Goal: Task Accomplishment & Management: Manage account settings

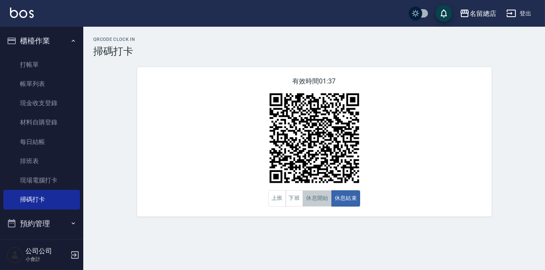
click at [318, 198] on button "休息開始" at bounding box center [317, 198] width 29 height 16
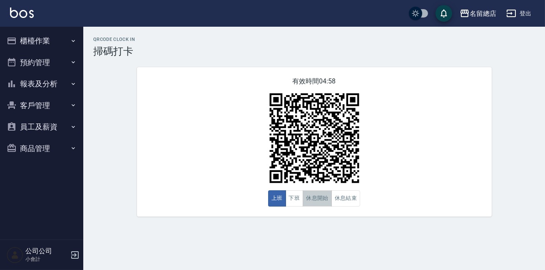
click at [321, 191] on button "休息開始" at bounding box center [317, 198] width 29 height 16
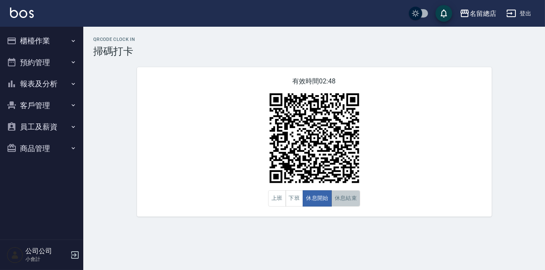
click at [352, 201] on button "休息結束" at bounding box center [346, 198] width 29 height 16
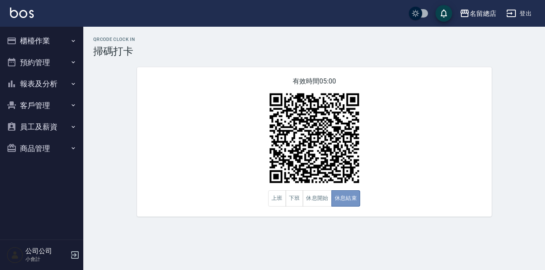
click at [343, 197] on button "休息結束" at bounding box center [346, 198] width 29 height 16
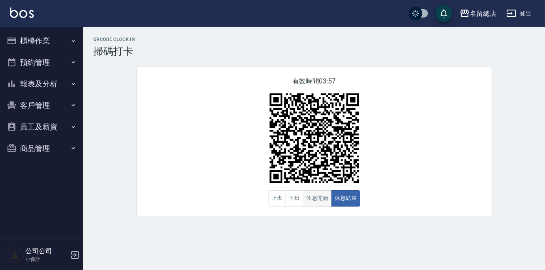
click at [327, 197] on button "休息開始" at bounding box center [317, 198] width 29 height 16
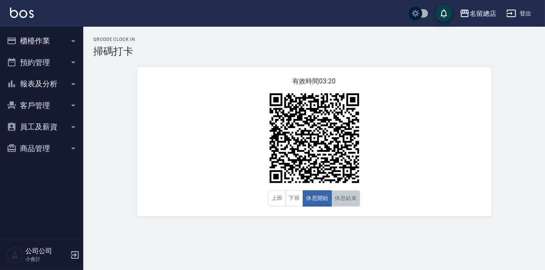
click at [353, 204] on button "休息結束" at bounding box center [346, 198] width 29 height 16
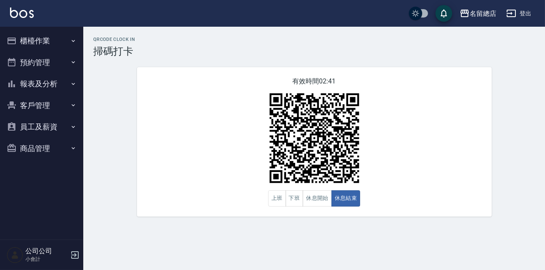
click at [255, 246] on div "QRcode Clock In 掃碼打卡 有效時間 02:41 上班 下班 休息開始 休息結束" at bounding box center [272, 135] width 545 height 270
click at [311, 205] on button "休息開始" at bounding box center [317, 198] width 29 height 16
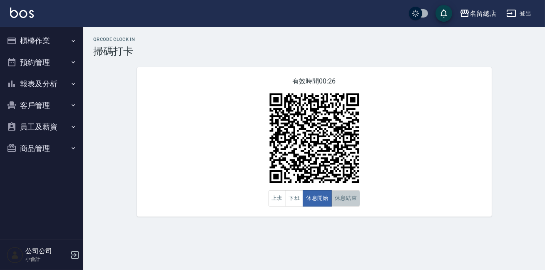
click at [351, 201] on button "休息結束" at bounding box center [346, 198] width 29 height 16
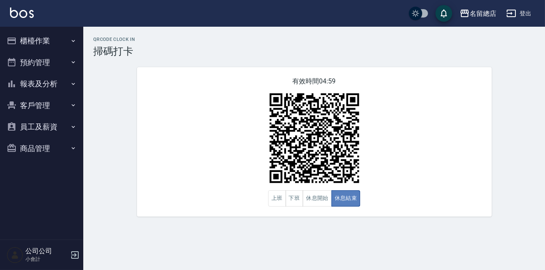
click at [351, 203] on button "休息結束" at bounding box center [346, 198] width 29 height 16
click at [327, 203] on button "休息開始" at bounding box center [317, 198] width 29 height 16
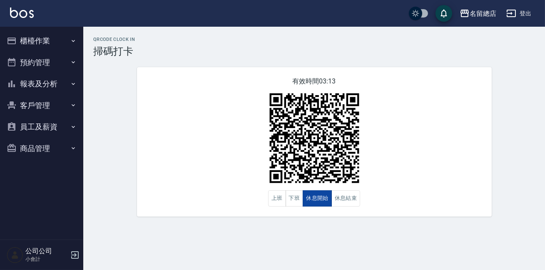
click at [327, 205] on button "休息開始" at bounding box center [317, 198] width 29 height 16
click at [297, 199] on button "下班" at bounding box center [295, 198] width 18 height 16
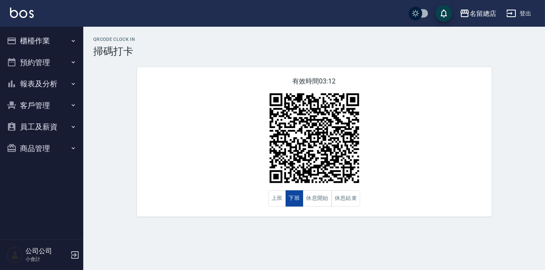
click at [297, 199] on button "下班" at bounding box center [295, 198] width 18 height 16
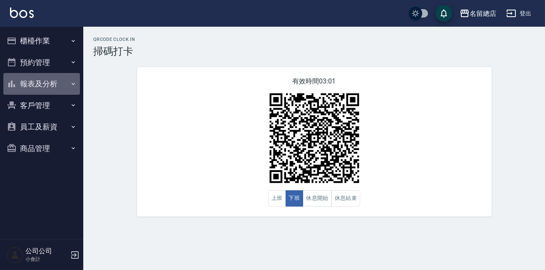
click at [47, 87] on button "報表及分析" at bounding box center [41, 84] width 77 height 22
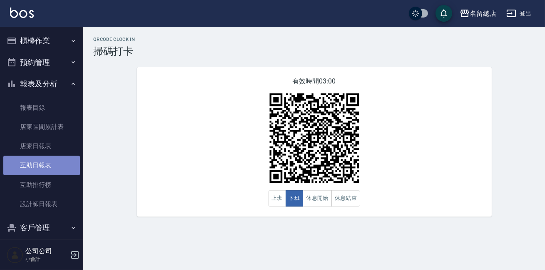
click at [46, 163] on link "互助日報表" at bounding box center [41, 164] width 77 height 19
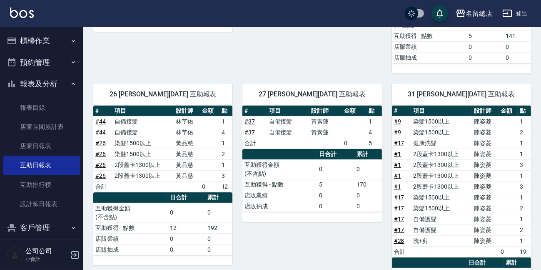
scroll to position [265, 0]
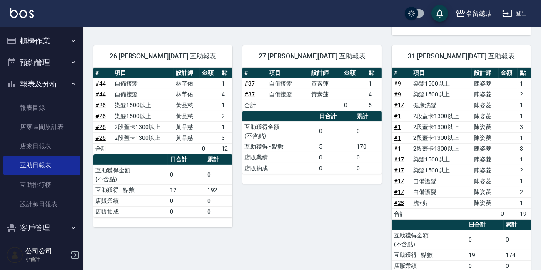
click at [503, 249] on td "19" at bounding box center [486, 254] width 38 height 11
drag, startPoint x: 506, startPoint y: 234, endPoint x: 516, endPoint y: 236, distance: 10.1
click at [516, 249] on td "174" at bounding box center [518, 254] width 28 height 11
click at [524, 249] on td "174" at bounding box center [518, 254] width 28 height 11
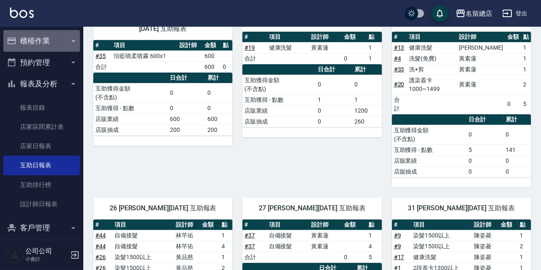
click at [58, 39] on button "櫃檯作業" at bounding box center [41, 41] width 77 height 22
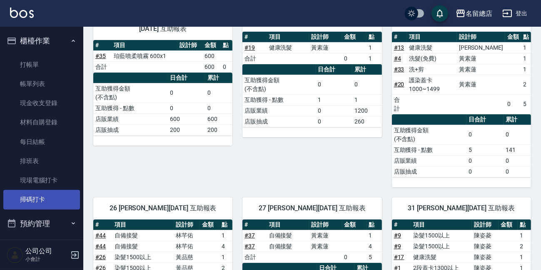
click at [23, 200] on link "掃碼打卡" at bounding box center [41, 199] width 77 height 19
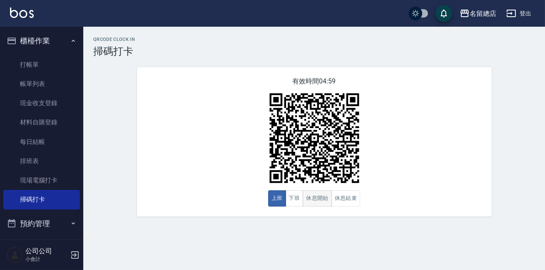
click at [313, 199] on button "休息開始" at bounding box center [317, 198] width 29 height 16
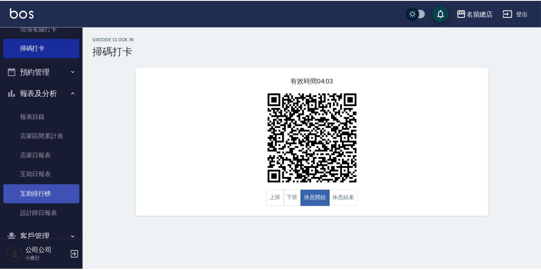
scroll to position [189, 0]
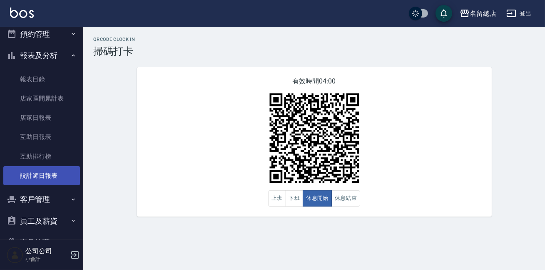
click at [44, 179] on link "設計師日報表" at bounding box center [41, 175] width 77 height 19
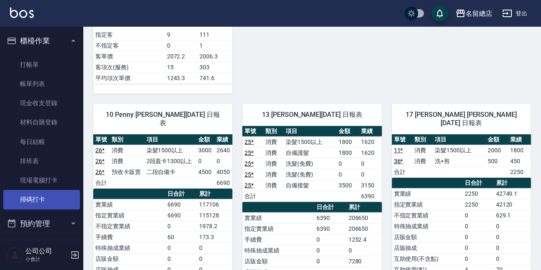
click at [40, 194] on link "掃碼打卡" at bounding box center [41, 199] width 77 height 19
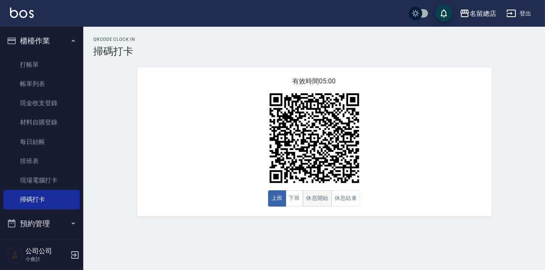
click at [312, 204] on button "休息開始" at bounding box center [317, 198] width 29 height 16
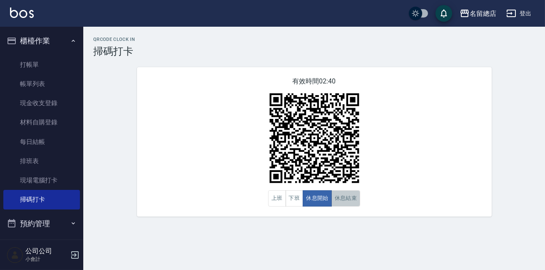
click at [350, 199] on button "休息結束" at bounding box center [346, 198] width 29 height 16
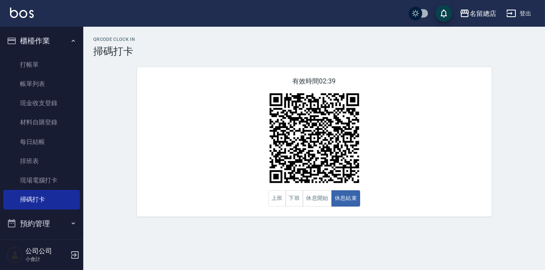
click at [391, 201] on div "有效時間 02:39 上班 下班 休息開始 休息結束" at bounding box center [314, 141] width 355 height 149
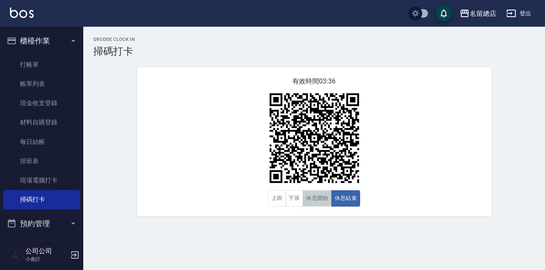
click at [316, 202] on button "休息開始" at bounding box center [317, 198] width 29 height 16
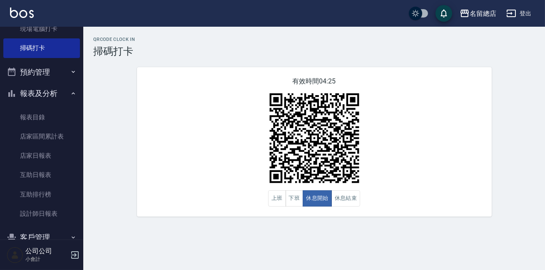
scroll to position [213, 0]
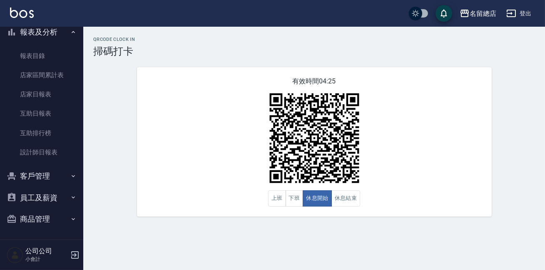
click at [54, 221] on button "商品管理" at bounding box center [41, 219] width 77 height 22
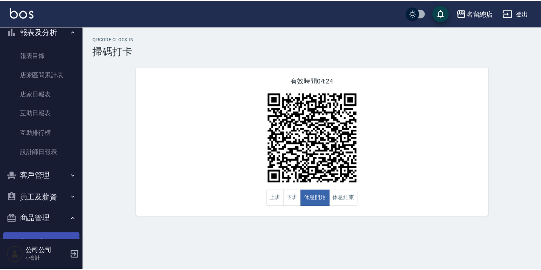
scroll to position [238, 0]
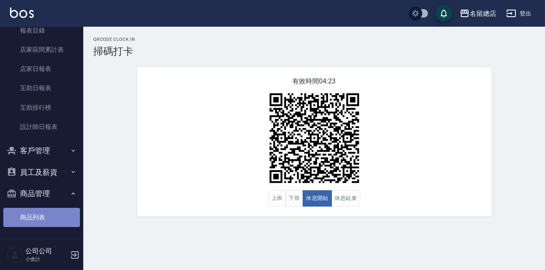
click at [43, 212] on link "商品列表" at bounding box center [41, 217] width 77 height 19
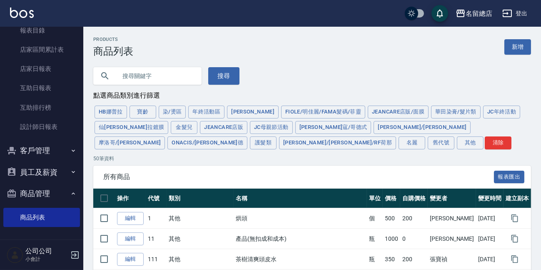
click at [172, 75] on input "text" at bounding box center [156, 76] width 78 height 23
click at [150, 79] on input "text" at bounding box center [156, 76] width 78 height 23
type input "髮"
click at [213, 78] on button "搜尋" at bounding box center [223, 76] width 31 height 18
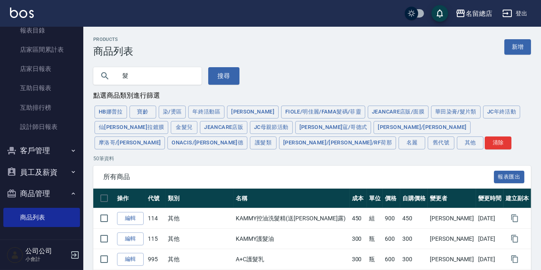
drag, startPoint x: 136, startPoint y: 80, endPoint x: 104, endPoint y: 78, distance: 32.6
click at [104, 78] on div "髮" at bounding box center [147, 76] width 108 height 18
type input "美髮水"
click at [233, 73] on button "搜尋" at bounding box center [223, 76] width 31 height 18
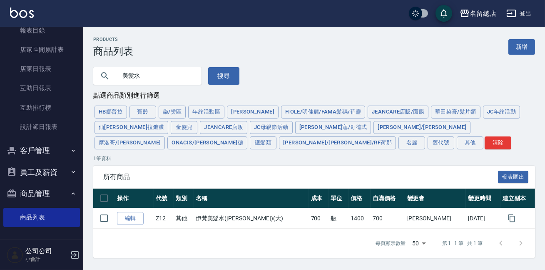
drag, startPoint x: 150, startPoint y: 77, endPoint x: 118, endPoint y: 78, distance: 32.1
click at [118, 78] on input "美髮水" at bounding box center [156, 76] width 78 height 23
type input "炸"
type input "茶"
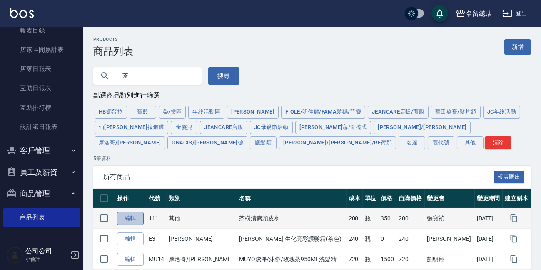
click at [140, 215] on link "編輯" at bounding box center [130, 218] width 27 height 13
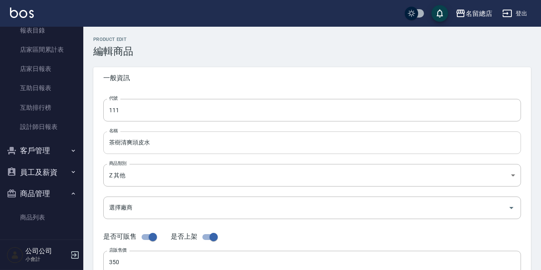
type input "111"
type input "茶樹清爽頭皮水"
type input "b075eb9c-4000-42cd-967b-09b745fc0326"
type input "350"
type input "200"
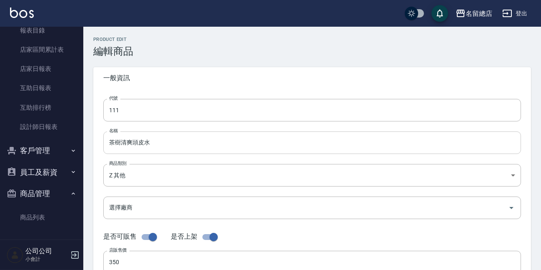
type input "200"
type input "瓶"
type input "UNSET"
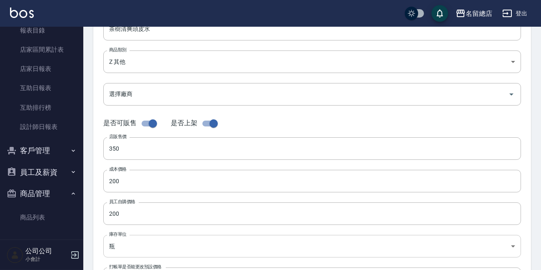
scroll to position [151, 0]
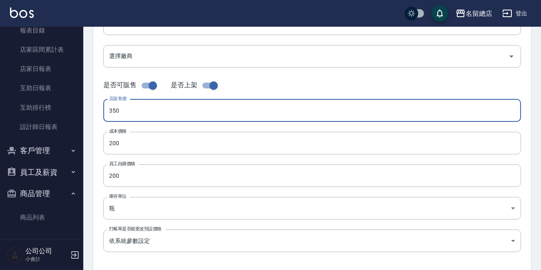
drag, startPoint x: 125, startPoint y: 111, endPoint x: 99, endPoint y: 108, distance: 25.5
click at [99, 108] on div "代號 111 代號 名稱 茶樹清爽頭皮水 名稱 商品類別 Z 其他 b075eb9c-4000-42cd-967b-09b745fc0326 商品類別 選…" at bounding box center [312, 104] width 438 height 334
click at [111, 110] on input "0600" at bounding box center [312, 110] width 418 height 23
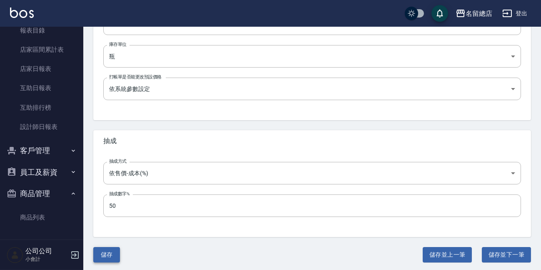
type input "600"
click at [109, 255] on button "儲存" at bounding box center [106, 254] width 27 height 15
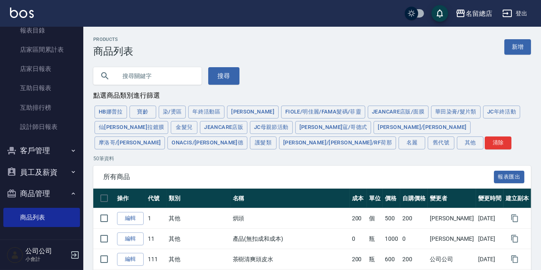
click at [150, 75] on input "text" at bounding box center [156, 76] width 78 height 23
type input "茶"
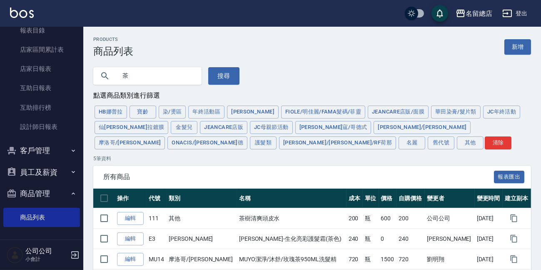
drag, startPoint x: 129, startPoint y: 74, endPoint x: 118, endPoint y: 76, distance: 11.0
click at [118, 76] on input "茶" at bounding box center [156, 76] width 78 height 23
click at [396, 136] on button "蕾娜塔/羅凡/RF荷那" at bounding box center [337, 142] width 117 height 13
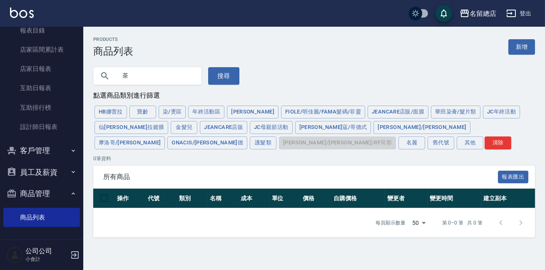
click at [171, 76] on input "茶" at bounding box center [156, 76] width 78 height 23
click at [468, 125] on div "HB娜普拉 寶齡 染/燙區 年終活動區 伊黛莉 FIOLE/明佳麗/Fama髮碼/菲靈 JeanCare店販/面膜 華田染膏/髮片類 JC年終活動 仙杜瑞拉鍍…" at bounding box center [314, 127] width 442 height 46
click at [458, 128] on div "HB娜普拉 寶齡 染/燙區 年終活動區 伊黛莉 FIOLE/明佳麗/Fama髮碼/菲靈 JeanCare店販/面膜 華田染膏/髮片類 JC年終活動 仙杜瑞拉鍍…" at bounding box center [314, 127] width 442 height 46
click at [213, 76] on button "搜尋" at bounding box center [223, 76] width 31 height 18
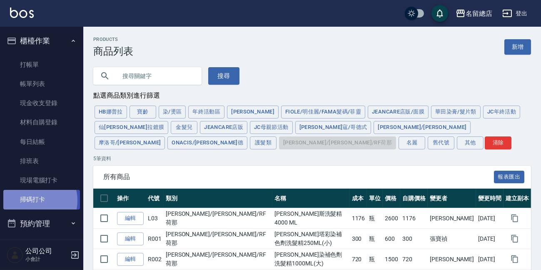
click at [35, 200] on link "掃碼打卡" at bounding box center [41, 199] width 77 height 19
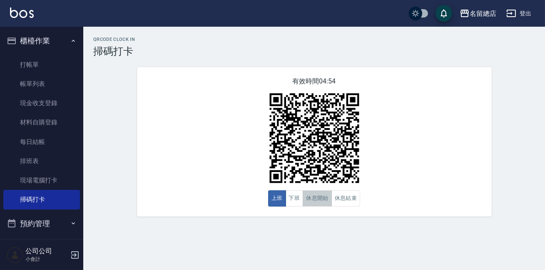
click at [329, 197] on button "休息開始" at bounding box center [317, 198] width 29 height 16
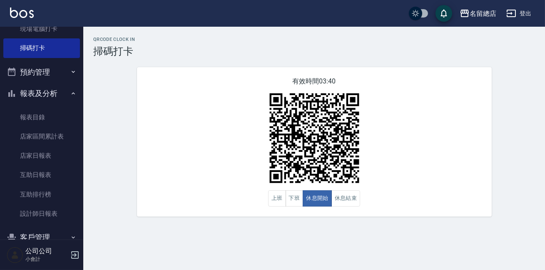
scroll to position [238, 0]
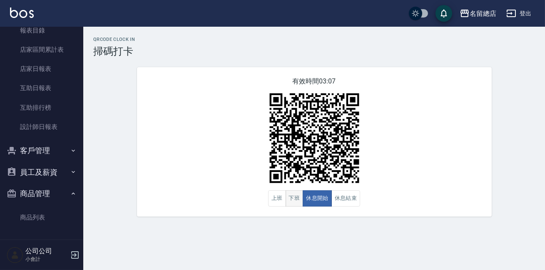
click at [292, 201] on button "下班" at bounding box center [295, 198] width 18 height 16
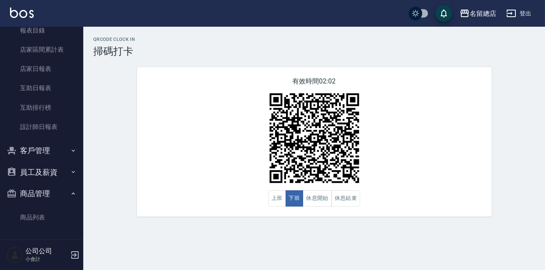
click at [390, 165] on div "有效時間 02:02 上班 下班 休息開始 休息結束" at bounding box center [314, 141] width 355 height 149
click at [337, 201] on button "休息結束" at bounding box center [346, 198] width 29 height 16
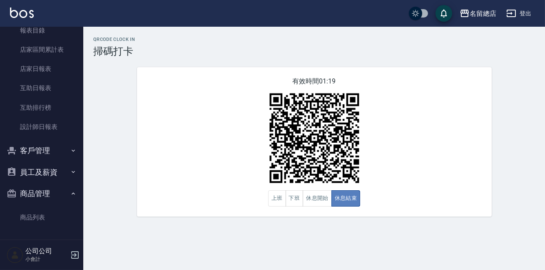
click at [353, 198] on button "休息結束" at bounding box center [346, 198] width 29 height 16
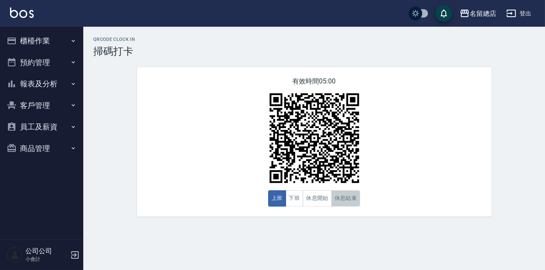
click at [352, 203] on button "休息結束" at bounding box center [346, 198] width 29 height 16
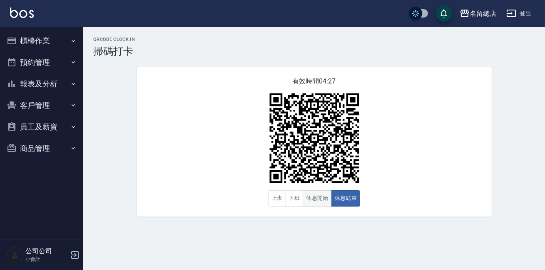
click at [324, 200] on button "休息開始" at bounding box center [317, 198] width 29 height 16
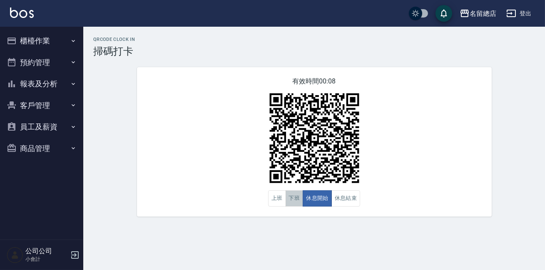
click at [292, 196] on button "下班" at bounding box center [295, 198] width 18 height 16
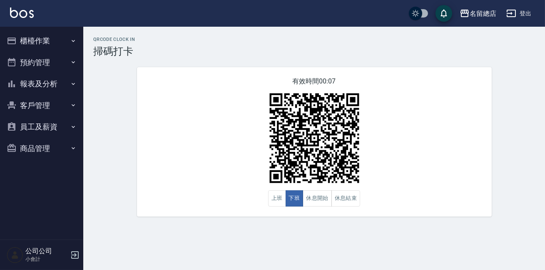
click at [289, 230] on div "QRcode Clock In 掃碼打卡 有效時間 00:07 上班 下班 休息開始 休息結束" at bounding box center [272, 135] width 545 height 270
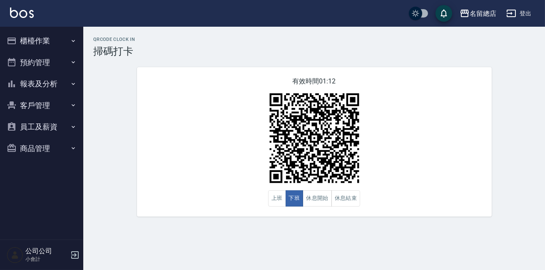
click at [530, 162] on div "QRcode Clock In 掃碼打卡 有效時間 01:12 上班 下班 休息開始 休息結束" at bounding box center [314, 127] width 462 height 180
click at [313, 195] on button "休息開始" at bounding box center [317, 198] width 29 height 16
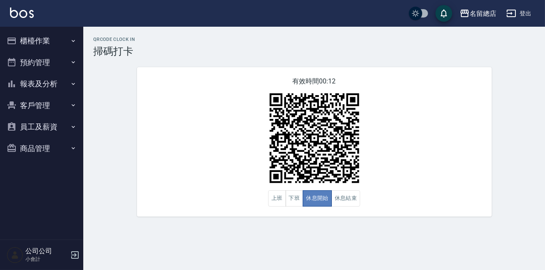
click at [313, 195] on button "休息開始" at bounding box center [317, 198] width 29 height 16
click at [342, 195] on button "休息結束" at bounding box center [346, 198] width 29 height 16
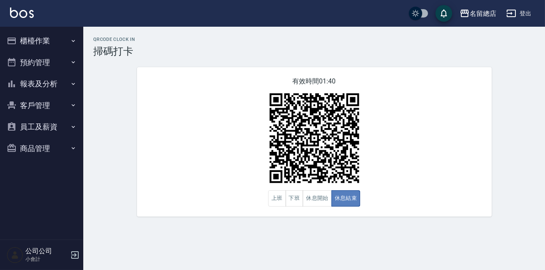
click at [342, 195] on button "休息結束" at bounding box center [346, 198] width 29 height 16
click at [57, 143] on button "商品管理" at bounding box center [41, 149] width 77 height 22
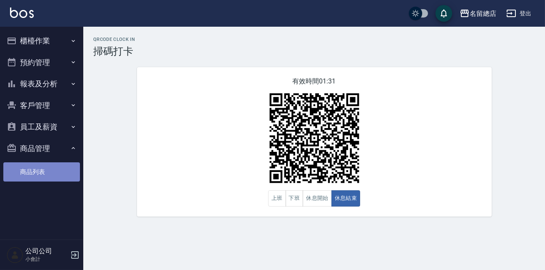
click at [54, 173] on link "商品列表" at bounding box center [41, 171] width 77 height 19
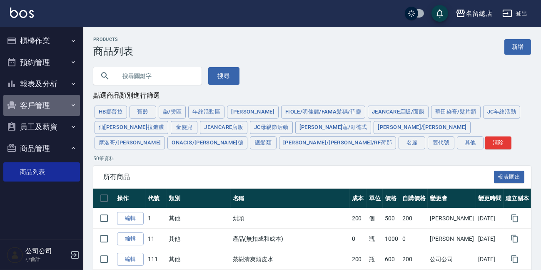
click at [55, 107] on button "客戶管理" at bounding box center [41, 106] width 77 height 22
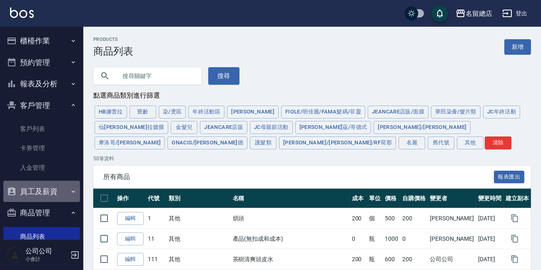
click at [46, 193] on button "員工及薪資" at bounding box center [41, 191] width 77 height 22
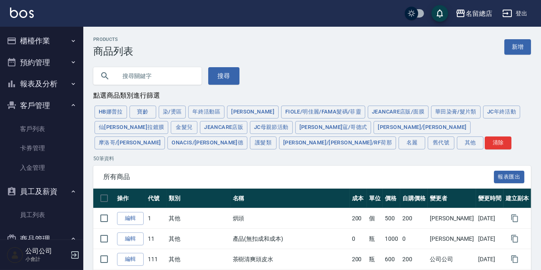
click at [52, 41] on button "櫃檯作業" at bounding box center [41, 41] width 77 height 22
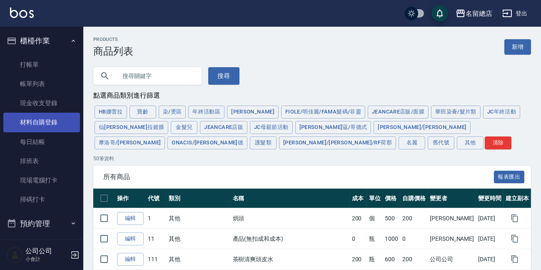
click at [50, 122] on link "材料自購登錄" at bounding box center [41, 122] width 77 height 19
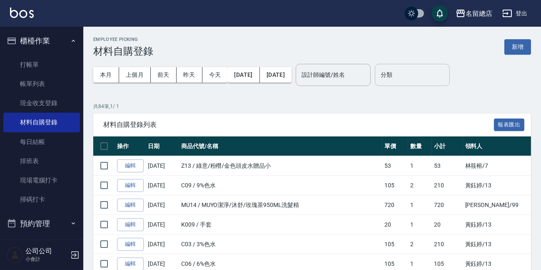
click at [446, 78] on input "分類" at bounding box center [413, 75] width 68 height 15
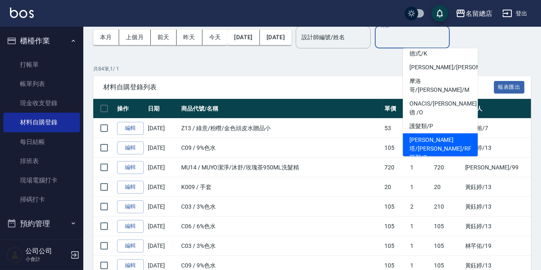
scroll to position [75, 0]
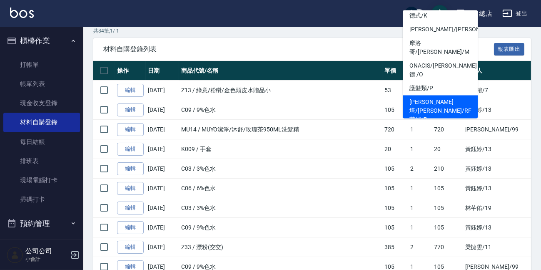
click at [207, 150] on td "K009 / 手套" at bounding box center [280, 149] width 203 height 20
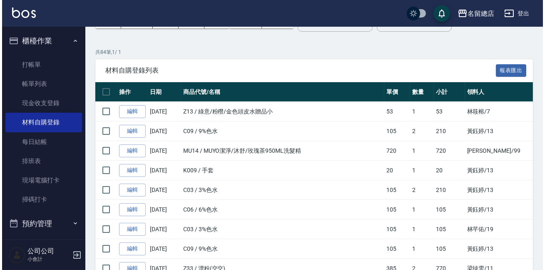
scroll to position [0, 0]
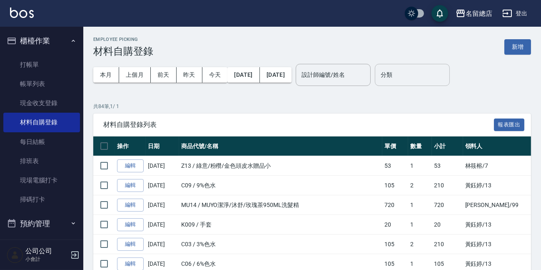
click at [426, 83] on div "分類" at bounding box center [412, 75] width 75 height 22
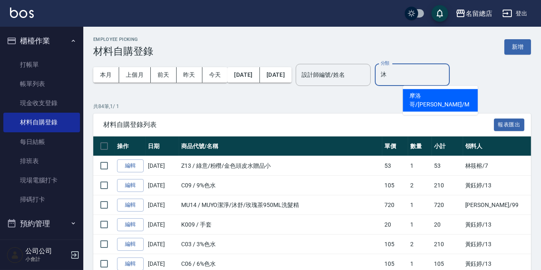
click at [462, 93] on li "摩洛哥/沐宥/M" at bounding box center [440, 100] width 75 height 23
type input "摩洛哥/沐宥/M"
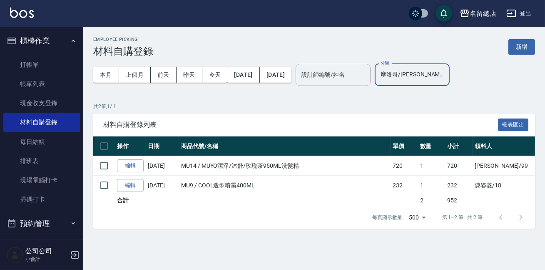
click at [446, 76] on input "摩洛哥/沐宥/M" at bounding box center [413, 75] width 68 height 15
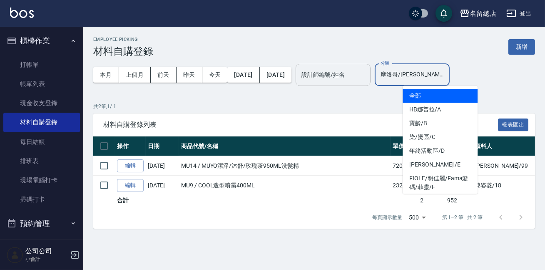
drag, startPoint x: 453, startPoint y: 71, endPoint x: 394, endPoint y: 74, distance: 58.4
click at [394, 74] on div "本月 上個月 前天 昨天 今天 2025/09/01 2025/09/15 設計師編號/姓名 設計師編號/姓名 分類 摩洛哥/沐宥/M 分類" at bounding box center [314, 74] width 442 height 35
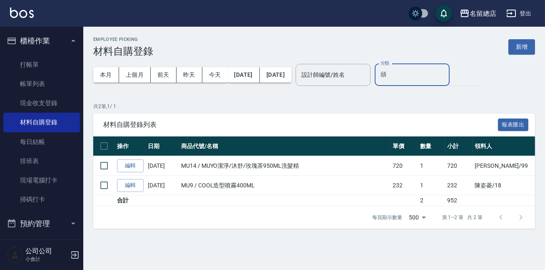
type input "頭"
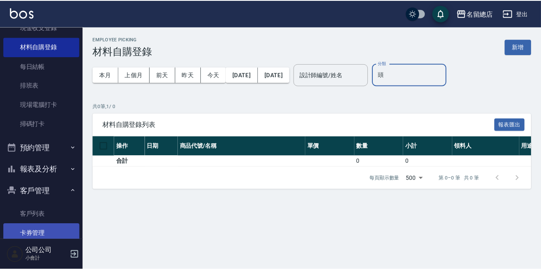
scroll to position [206, 0]
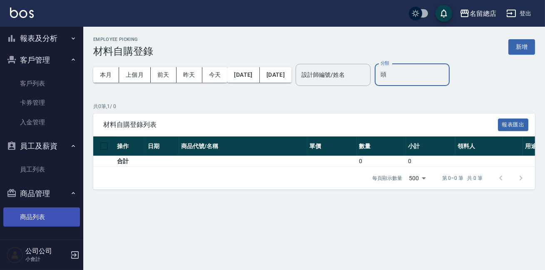
click at [45, 213] on link "商品列表" at bounding box center [41, 216] width 77 height 19
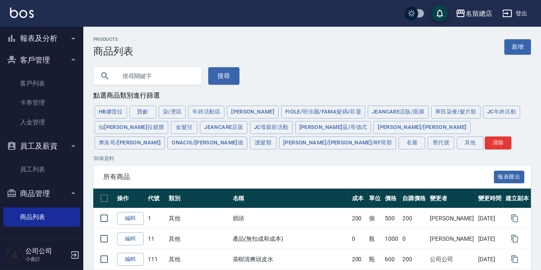
click at [180, 69] on input "text" at bounding box center [156, 76] width 78 height 23
type input "頭"
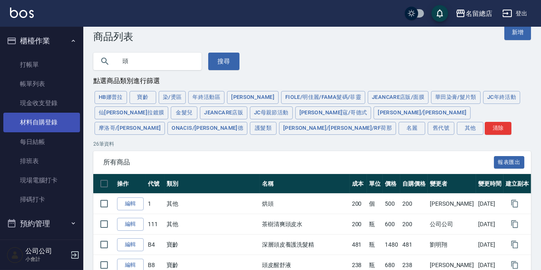
click at [54, 120] on link "材料自購登錄" at bounding box center [41, 122] width 77 height 19
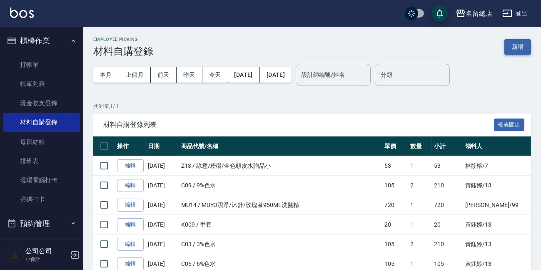
click at [505, 47] on button "新增" at bounding box center [518, 46] width 27 height 15
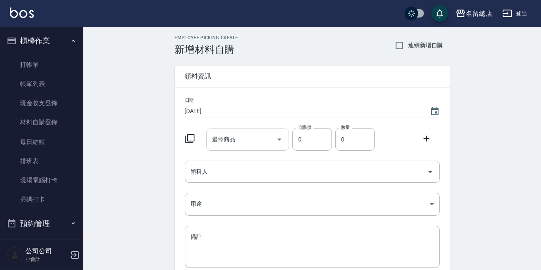
click at [246, 142] on input "選擇商品" at bounding box center [241, 139] width 63 height 15
type input "頭"
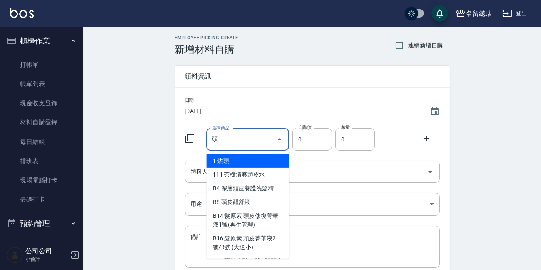
drag, startPoint x: 234, startPoint y: 143, endPoint x: 198, endPoint y: 143, distance: 35.8
click at [198, 143] on div "選擇商品 頭 選擇商品 自購價 0 自購價 數量 0 數量" at bounding box center [311, 138] width 258 height 26
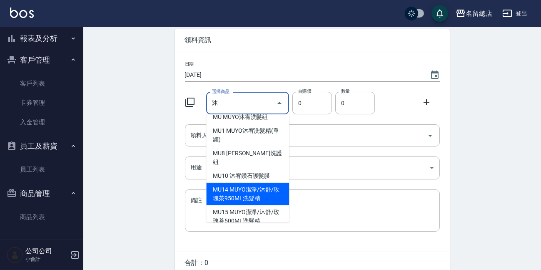
scroll to position [74, 0]
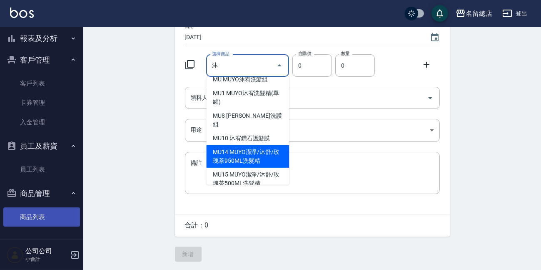
type input "沐"
click at [29, 218] on link "商品列表" at bounding box center [41, 216] width 77 height 19
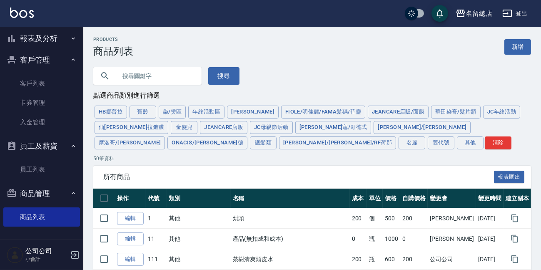
click at [172, 74] on input "text" at bounding box center [156, 76] width 78 height 23
type input "沐"
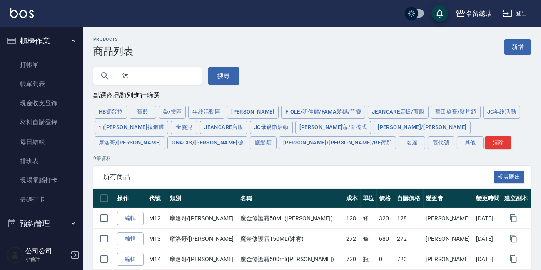
click at [151, 78] on input "沐" at bounding box center [156, 76] width 78 height 23
type input "活"
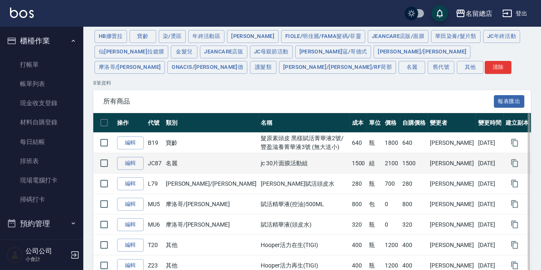
scroll to position [141, 0]
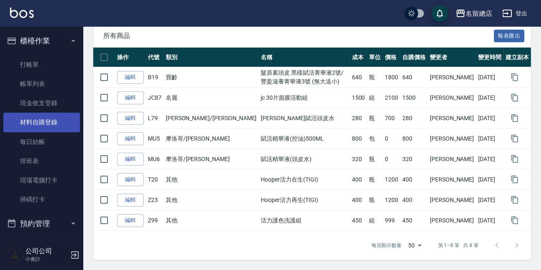
click at [54, 114] on link "材料自購登錄" at bounding box center [41, 122] width 77 height 19
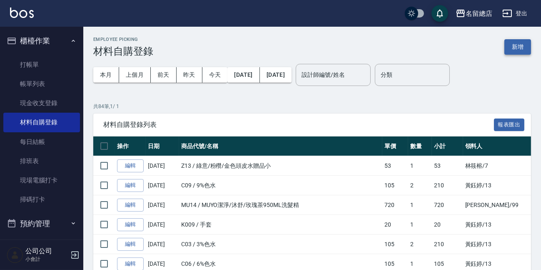
click at [514, 48] on button "新增" at bounding box center [518, 46] width 27 height 15
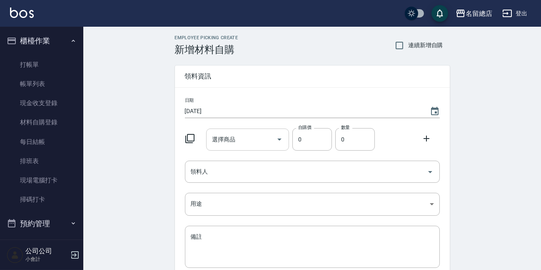
click at [246, 142] on input "選擇商品" at bounding box center [241, 139] width 63 height 15
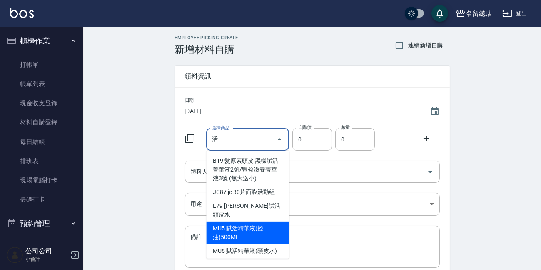
scroll to position [52, 0]
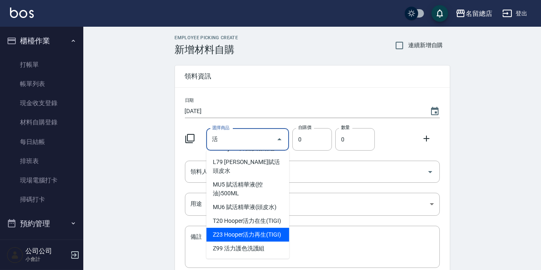
click at [257, 233] on li "Z23 Hooper活力再生(TIGI)" at bounding box center [247, 235] width 83 height 14
type input "Hooper活力再生(TIGI)"
type input "400"
type input "1"
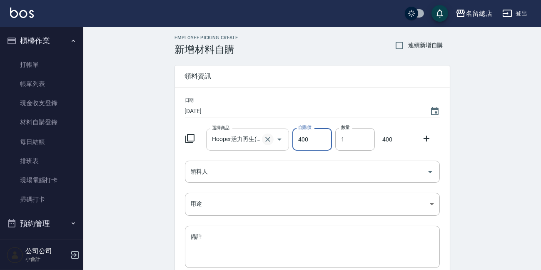
click at [269, 137] on icon "Clear" at bounding box center [268, 139] width 8 height 8
type input "0"
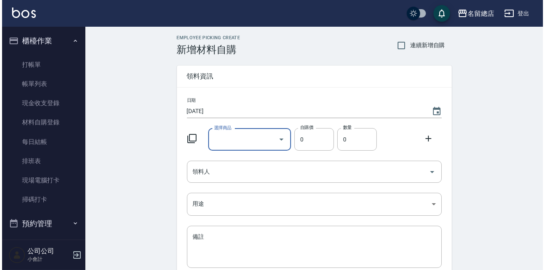
scroll to position [0, 0]
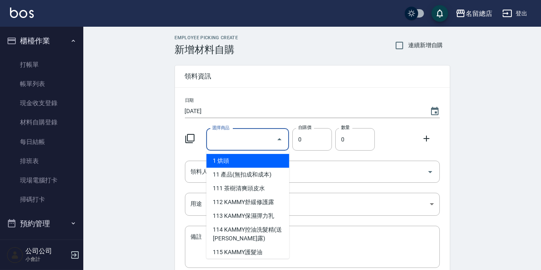
click at [234, 139] on input "選擇商品" at bounding box center [241, 139] width 63 height 15
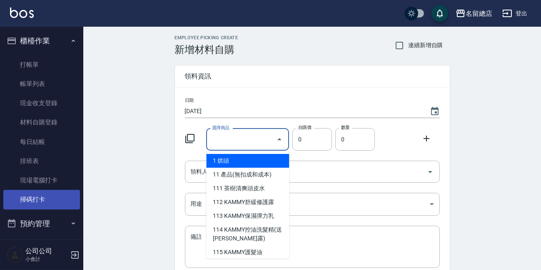
click at [22, 196] on link "掃碼打卡" at bounding box center [41, 199] width 77 height 19
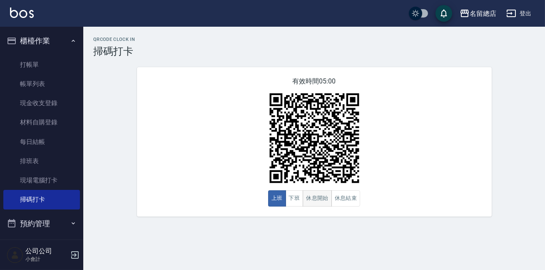
click at [323, 205] on button "休息開始" at bounding box center [317, 198] width 29 height 16
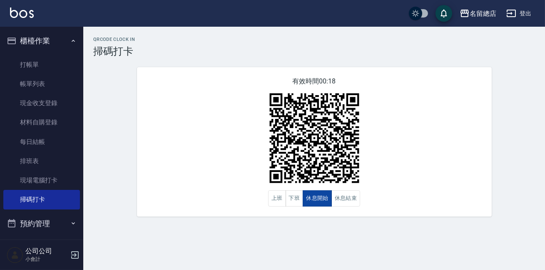
click at [319, 205] on button "休息開始" at bounding box center [317, 198] width 29 height 16
click at [298, 200] on button "下班" at bounding box center [295, 198] width 18 height 16
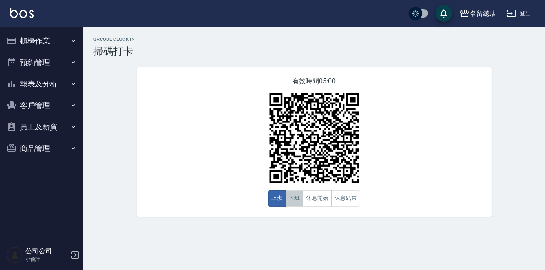
click at [293, 202] on button "下班" at bounding box center [295, 198] width 18 height 16
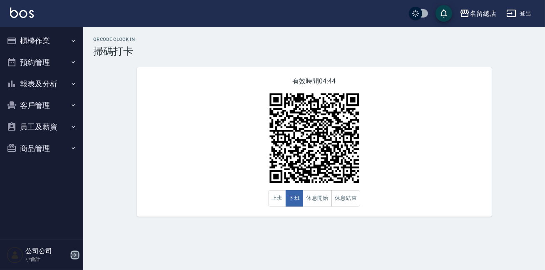
click at [76, 257] on icon "button" at bounding box center [75, 255] width 10 height 10
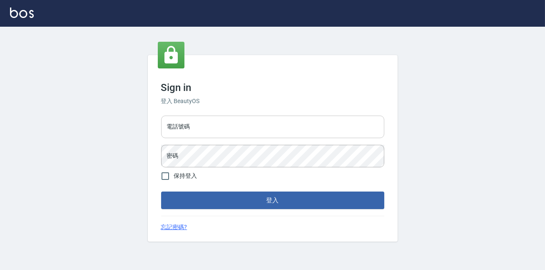
click at [231, 130] on input "電話號碼" at bounding box center [272, 126] width 223 height 23
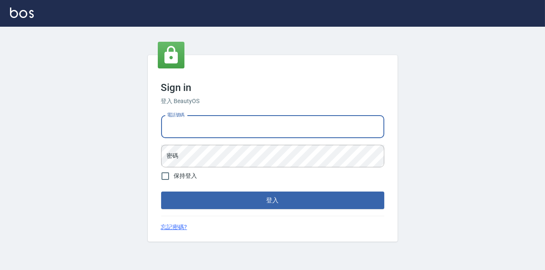
click at [214, 124] on input "電話號碼" at bounding box center [272, 126] width 223 height 23
type input "0900000991"
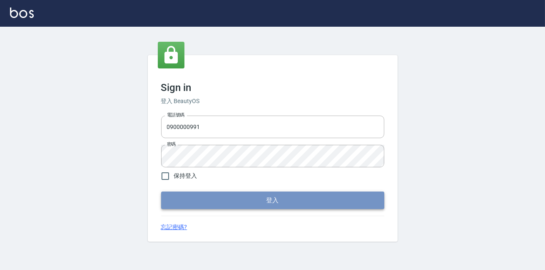
click at [213, 200] on button "登入" at bounding box center [272, 200] width 223 height 18
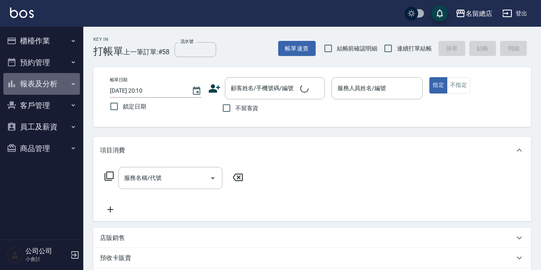
click at [40, 78] on button "報表及分析" at bounding box center [41, 84] width 77 height 22
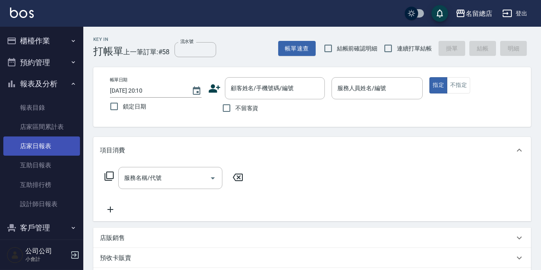
scroll to position [51, 0]
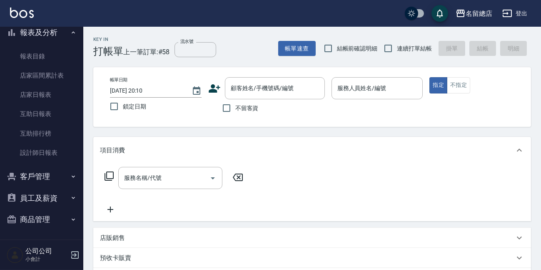
click at [47, 221] on button "商品管理" at bounding box center [41, 219] width 77 height 22
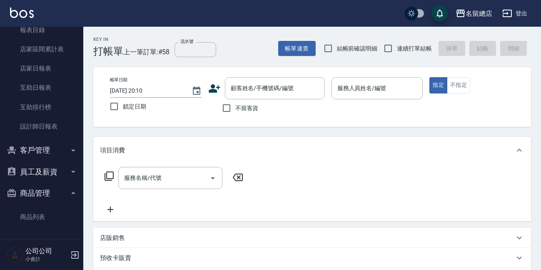
scroll to position [0, 0]
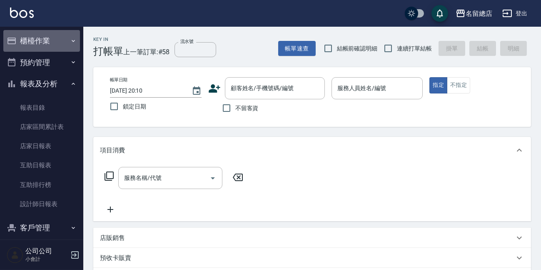
click at [44, 42] on button "櫃檯作業" at bounding box center [41, 41] width 77 height 22
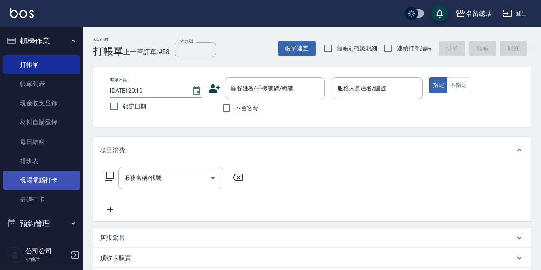
scroll to position [75, 0]
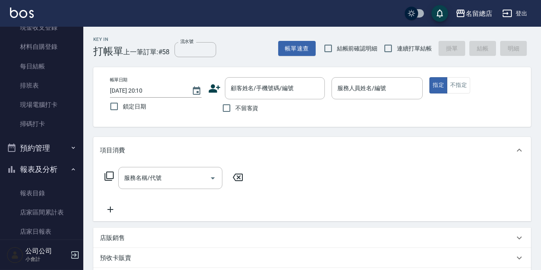
click at [45, 175] on button "報表及分析" at bounding box center [41, 169] width 77 height 22
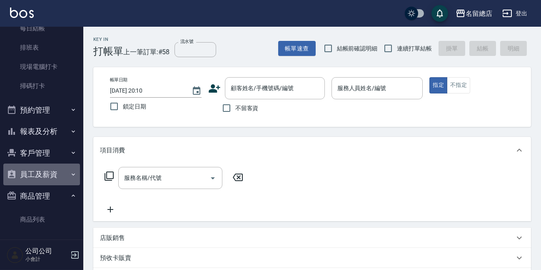
click at [45, 175] on button "員工及薪資" at bounding box center [41, 174] width 77 height 22
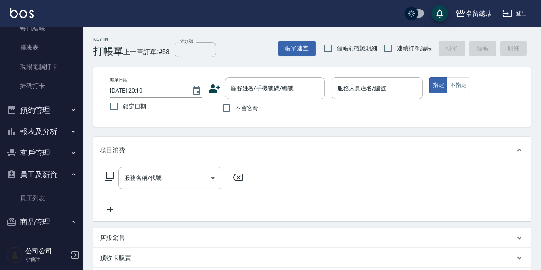
scroll to position [142, 0]
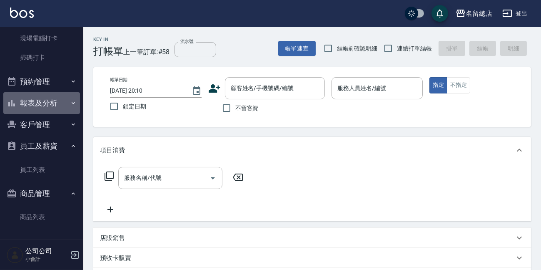
click at [42, 95] on button "報表及分析" at bounding box center [41, 103] width 77 height 22
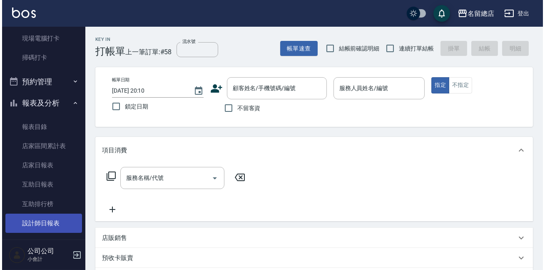
scroll to position [255, 0]
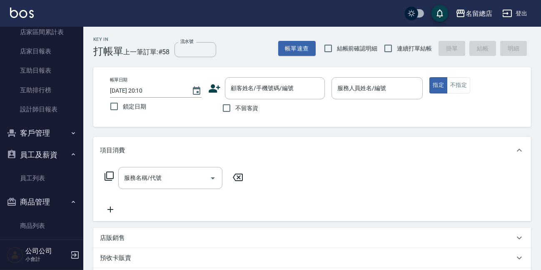
click at [63, 255] on p "小會計" at bounding box center [46, 259] width 43 height 8
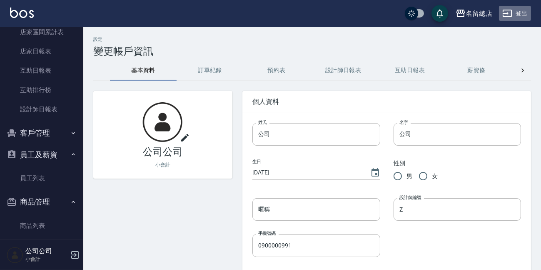
click at [523, 8] on button "登出" at bounding box center [515, 13] width 32 height 15
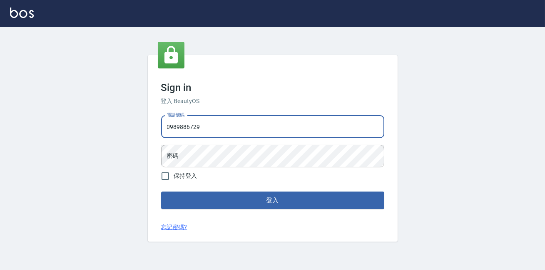
type input "0989886729"
click at [175, 150] on div "密碼 密碼" at bounding box center [272, 156] width 223 height 23
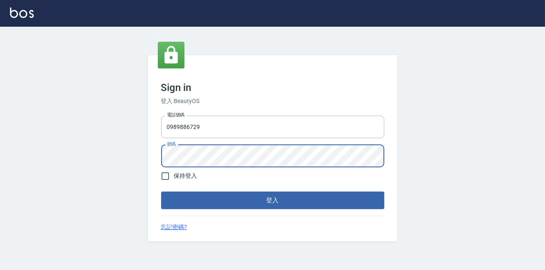
click at [161, 191] on button "登入" at bounding box center [272, 200] width 223 height 18
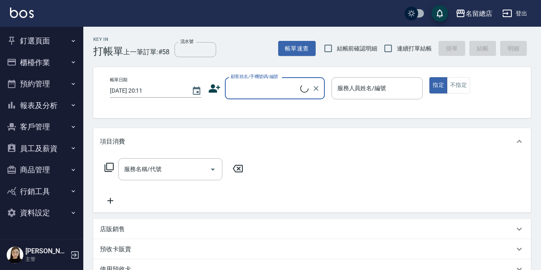
click at [42, 95] on button "報表及分析" at bounding box center [41, 106] width 77 height 22
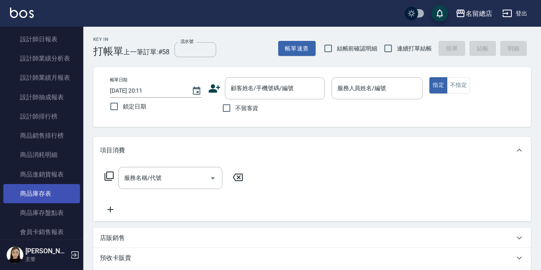
scroll to position [454, 0]
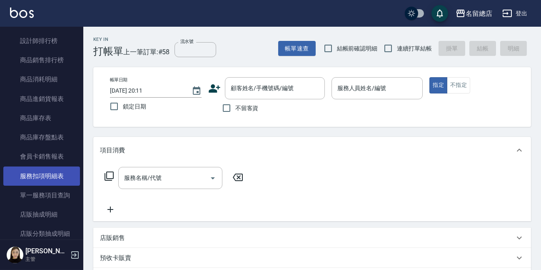
click at [49, 179] on link "服務扣項明細表" at bounding box center [41, 175] width 77 height 19
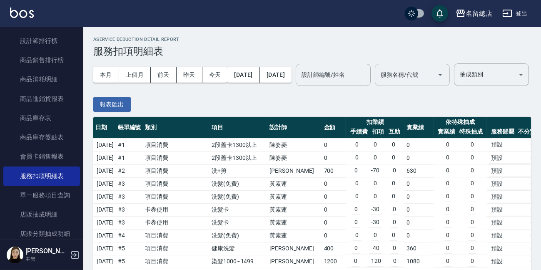
click at [379, 82] on input "服務名稱/代號" at bounding box center [406, 75] width 55 height 15
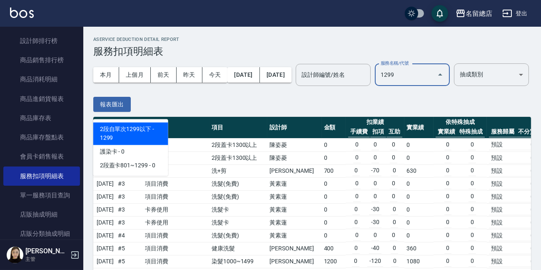
type input "129"
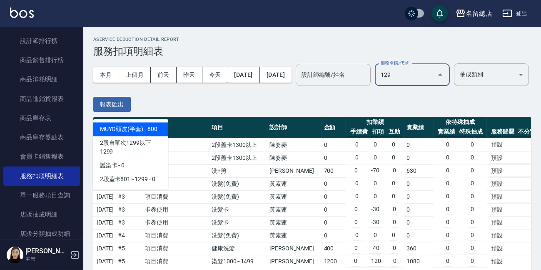
click at [112, 132] on span "MUYO頭皮(半套) - 800" at bounding box center [130, 129] width 75 height 14
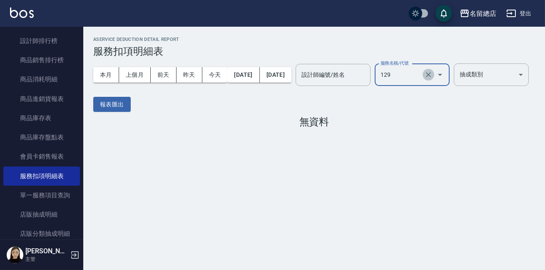
click at [425, 79] on icon "Clear" at bounding box center [429, 74] width 8 height 8
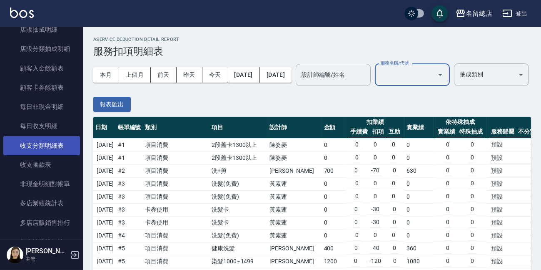
scroll to position [791, 0]
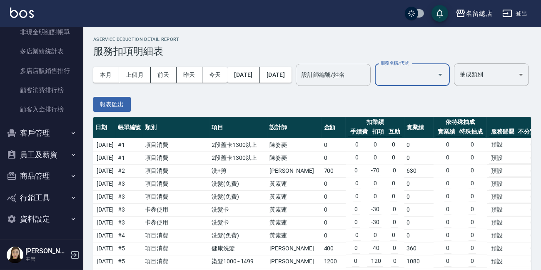
click at [43, 173] on button "商品管理" at bounding box center [41, 176] width 77 height 22
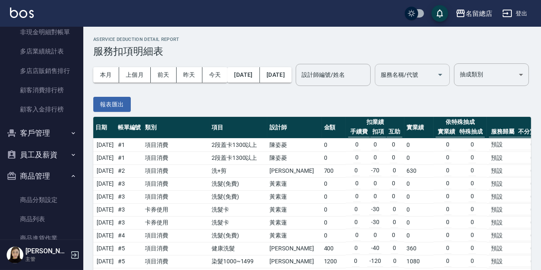
scroll to position [874, 0]
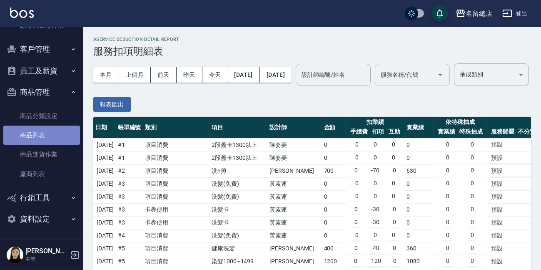
click at [45, 131] on link "商品列表" at bounding box center [41, 134] width 77 height 19
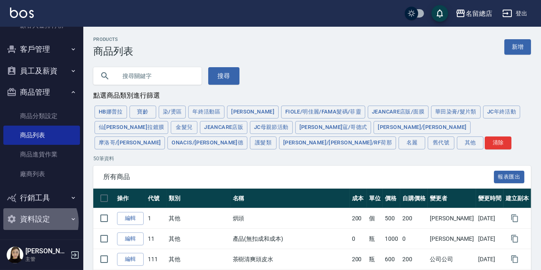
click at [37, 222] on button "資料設定" at bounding box center [41, 219] width 77 height 22
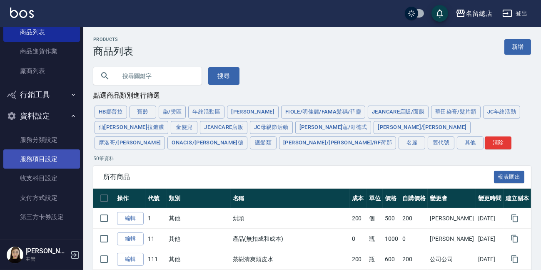
click at [50, 159] on link "服務項目設定" at bounding box center [41, 158] width 77 height 19
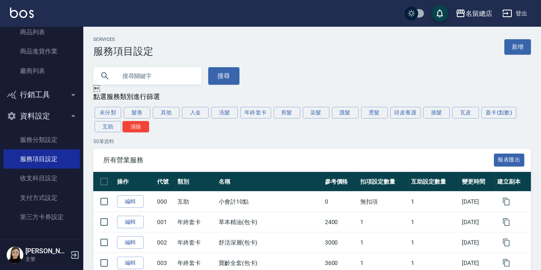
click at [162, 72] on input "text" at bounding box center [156, 76] width 78 height 23
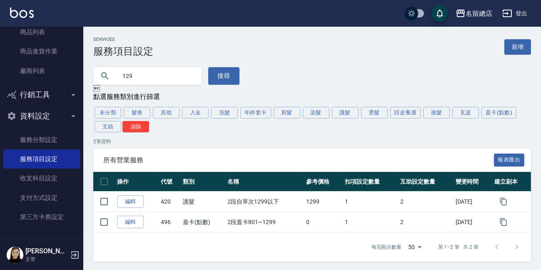
type input "129"
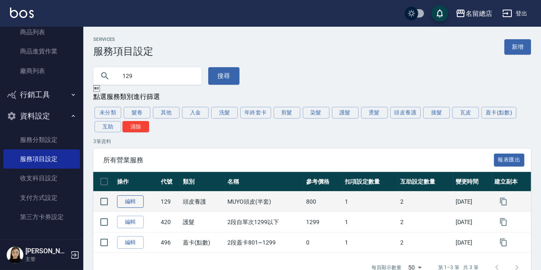
click at [130, 198] on link "編輯" at bounding box center [130, 201] width 27 height 13
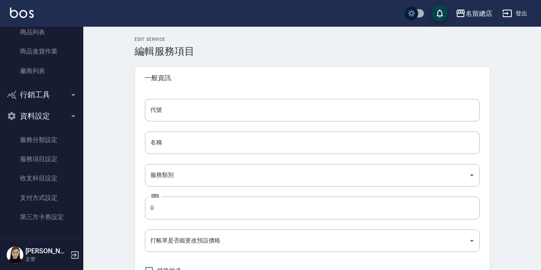
type input "129"
type input "MUYO頭皮(半套)"
type input "47f197c6-271b-44dd-a3a7-05ea6ddadc4b"
type input "800"
type input "FALSE"
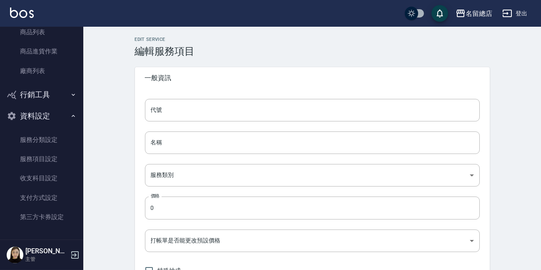
type input "none"
type input "UNSET"
type input "onSalary"
type input "洗"
type input "1"
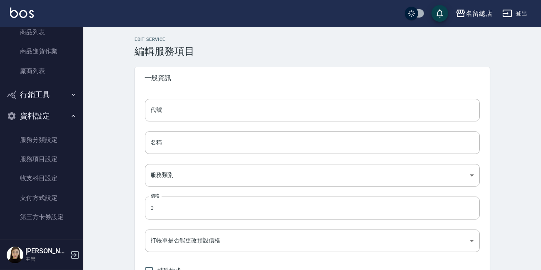
type input "點數"
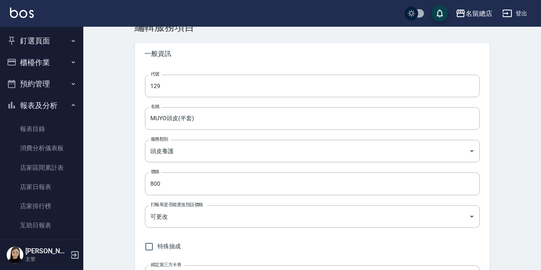
click at [29, 36] on button "釘選頁面" at bounding box center [41, 41] width 77 height 22
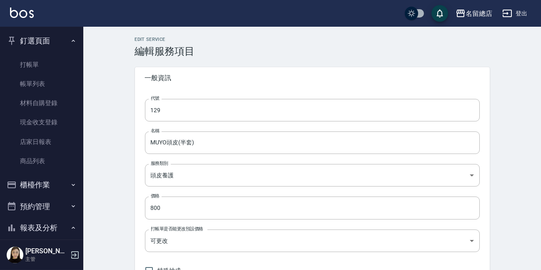
click at [48, 185] on button "櫃檯作業" at bounding box center [41, 185] width 77 height 22
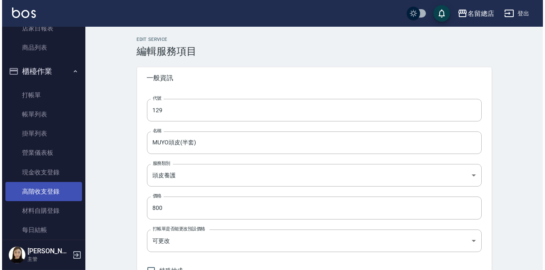
scroll to position [227, 0]
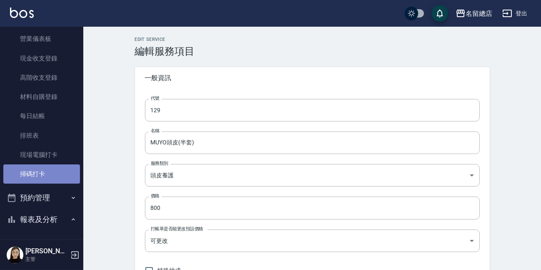
click at [47, 178] on link "掃碼打卡" at bounding box center [41, 173] width 77 height 19
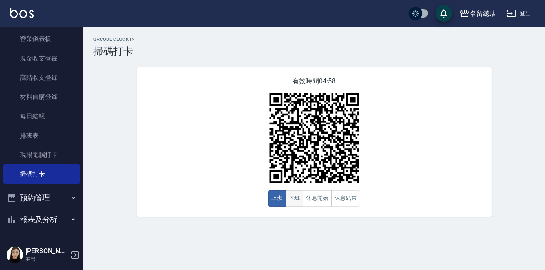
click at [291, 194] on button "下班" at bounding box center [295, 198] width 18 height 16
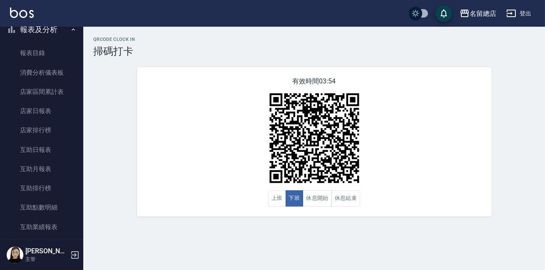
scroll to position [341, 0]
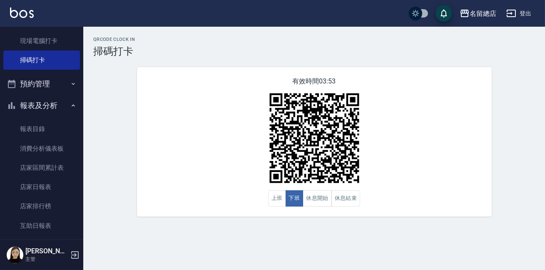
click at [54, 107] on button "報表及分析" at bounding box center [41, 106] width 77 height 22
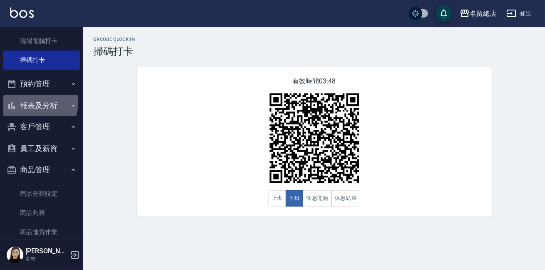
click at [33, 102] on button "報表及分析" at bounding box center [41, 106] width 77 height 22
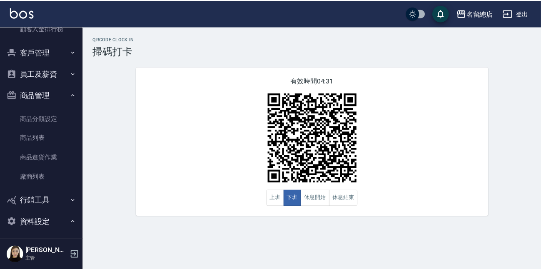
scroll to position [1318, 0]
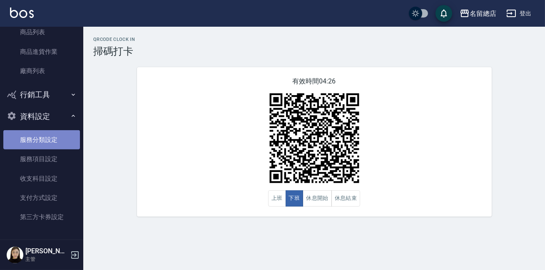
click at [47, 141] on link "服務分類設定" at bounding box center [41, 139] width 77 height 19
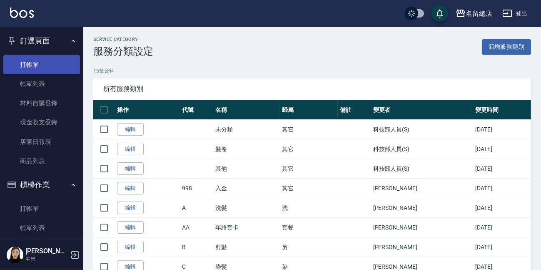
click at [45, 58] on link "打帳單" at bounding box center [41, 64] width 77 height 19
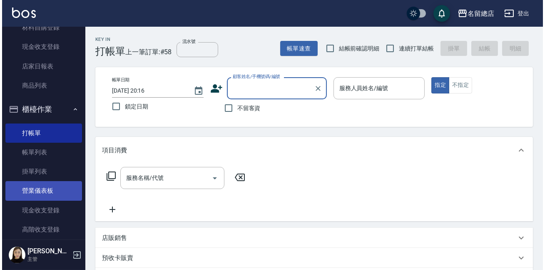
scroll to position [189, 0]
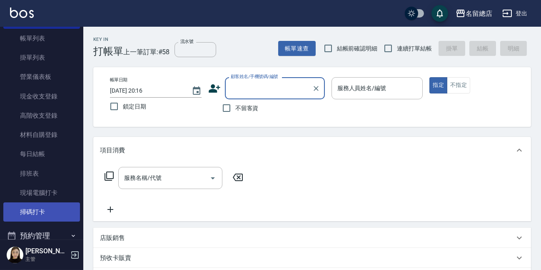
click at [36, 203] on link "掃碼打卡" at bounding box center [41, 211] width 77 height 19
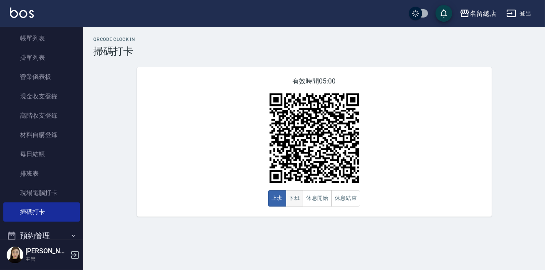
click at [289, 200] on button "下班" at bounding box center [295, 198] width 18 height 16
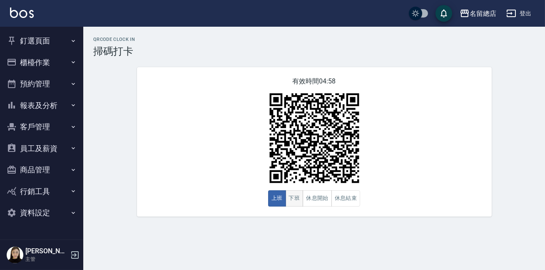
click at [298, 197] on button "下班" at bounding box center [295, 198] width 18 height 16
